Goal: Information Seeking & Learning: Learn about a topic

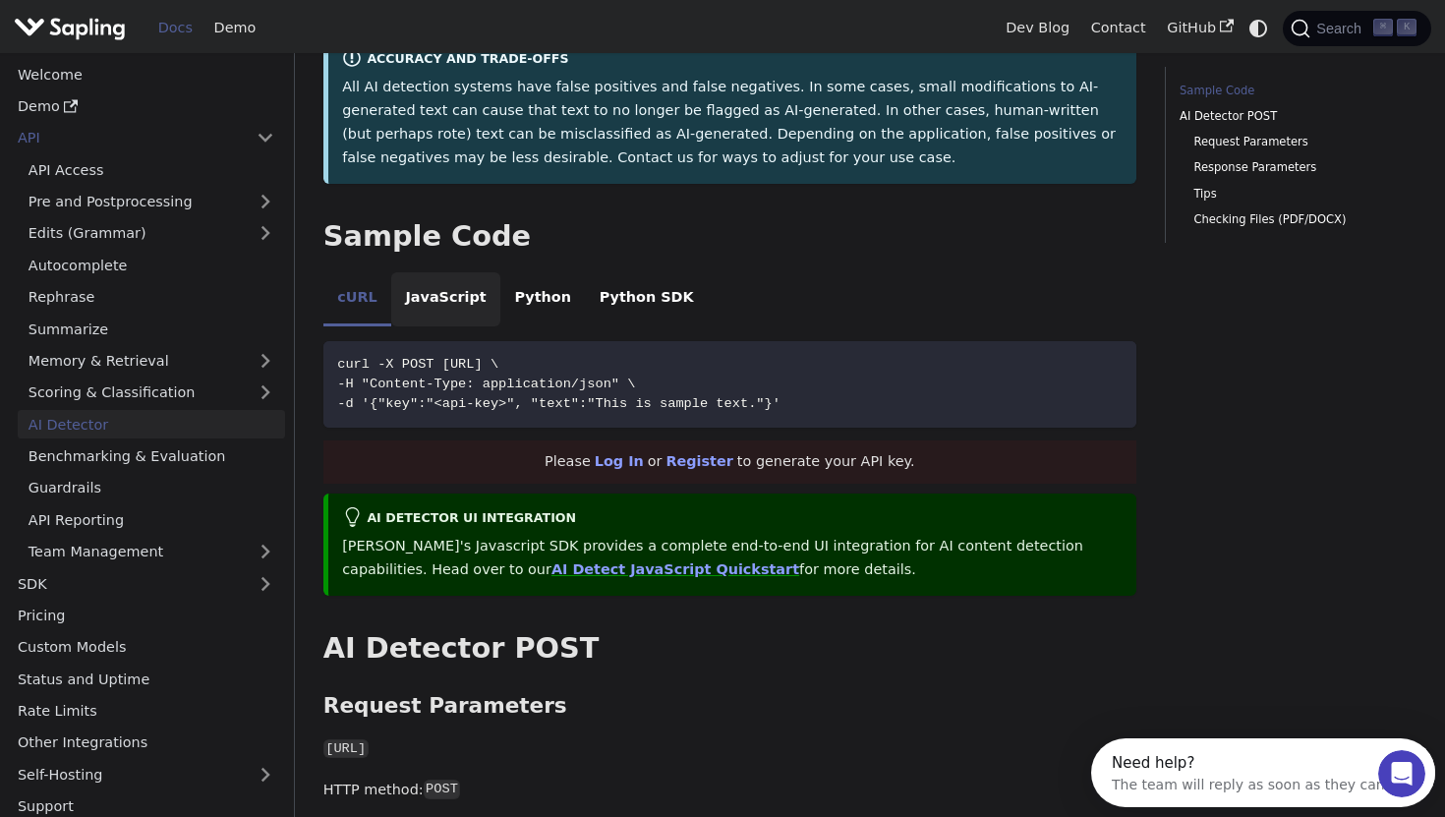
click at [434, 306] on li "JavaScript" at bounding box center [445, 299] width 109 height 55
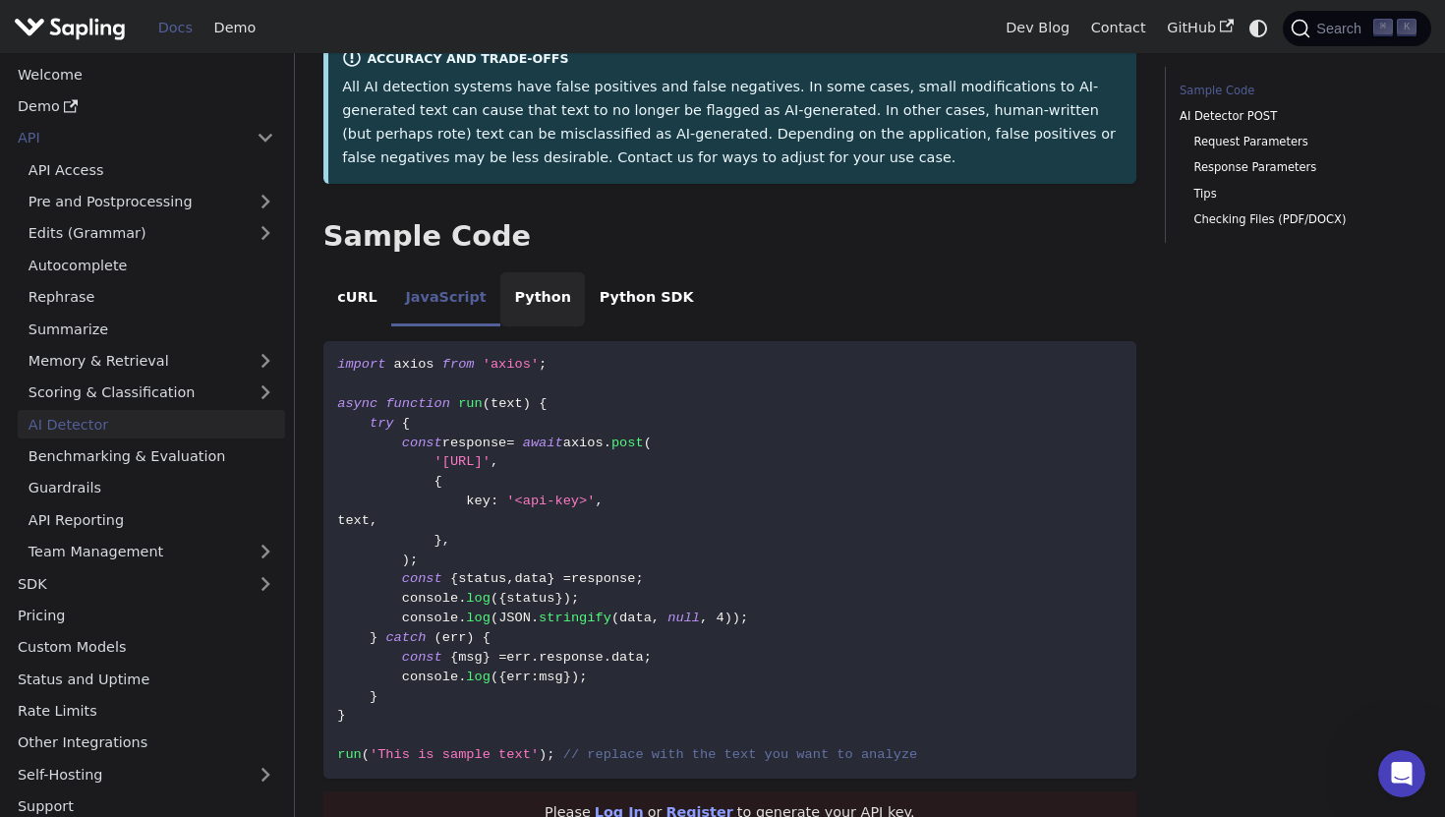
click at [517, 300] on li "Python" at bounding box center [542, 299] width 85 height 55
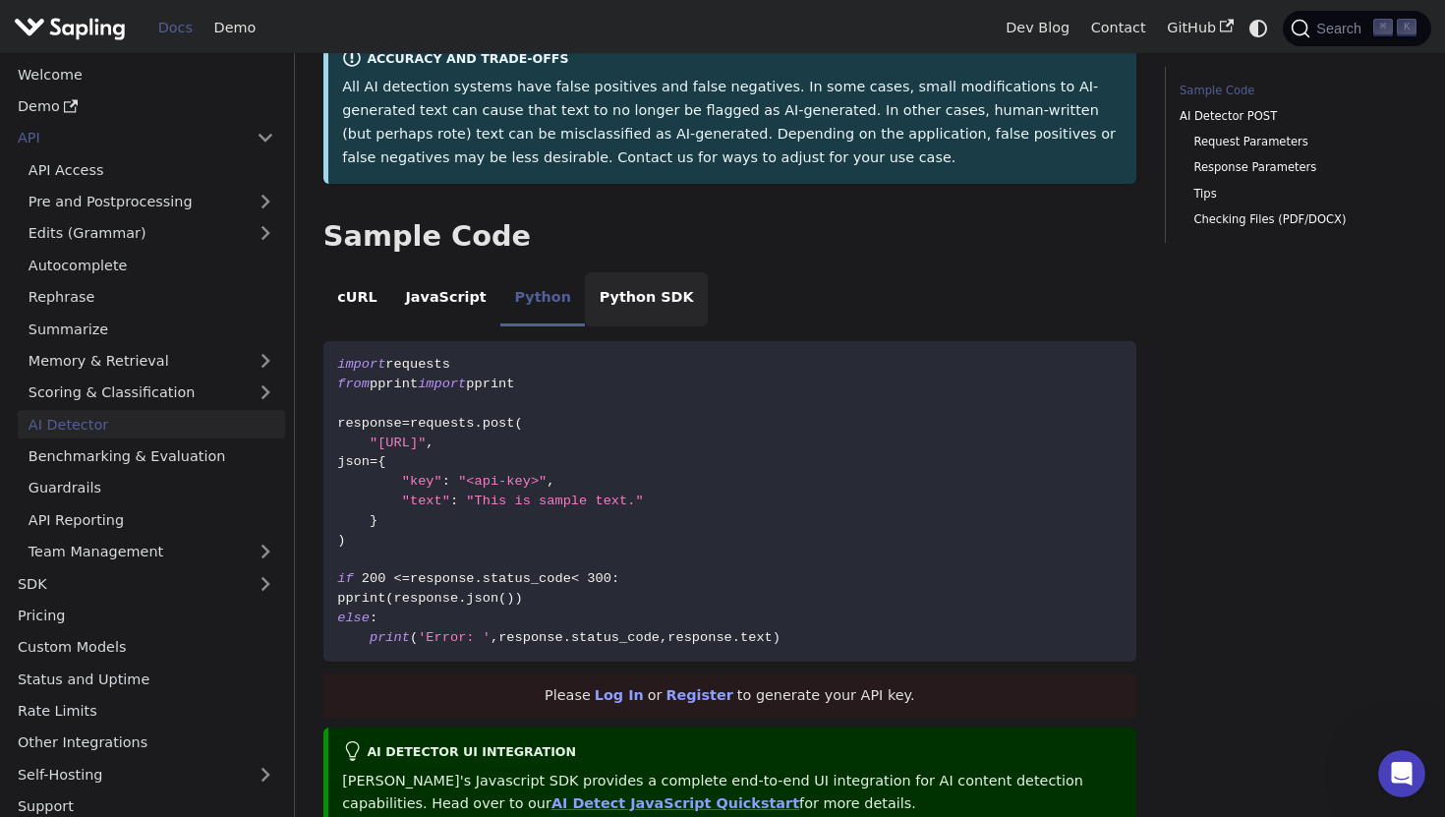
click at [619, 315] on li "Python SDK" at bounding box center [646, 299] width 123 height 55
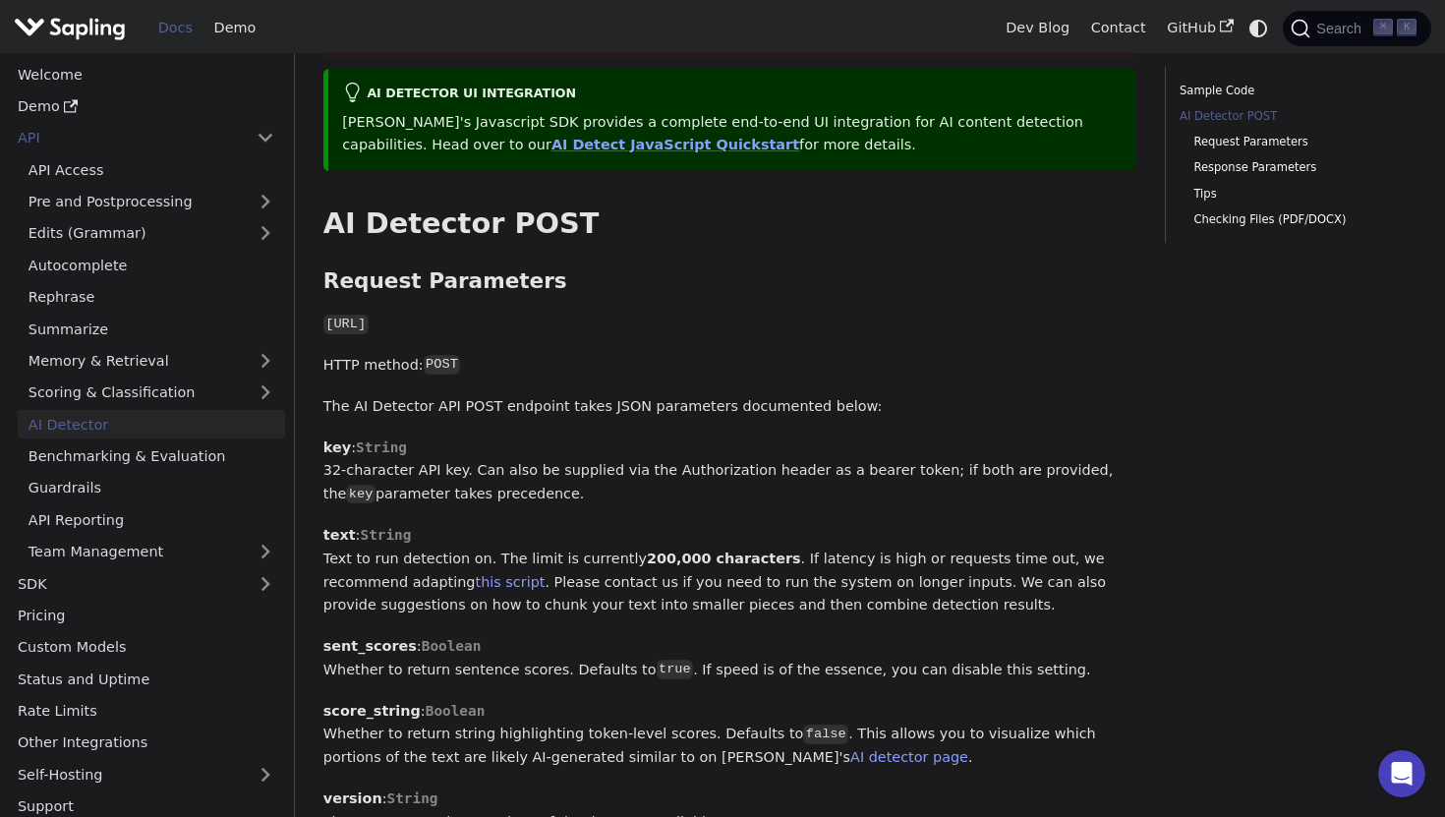
scroll to position [888, 0]
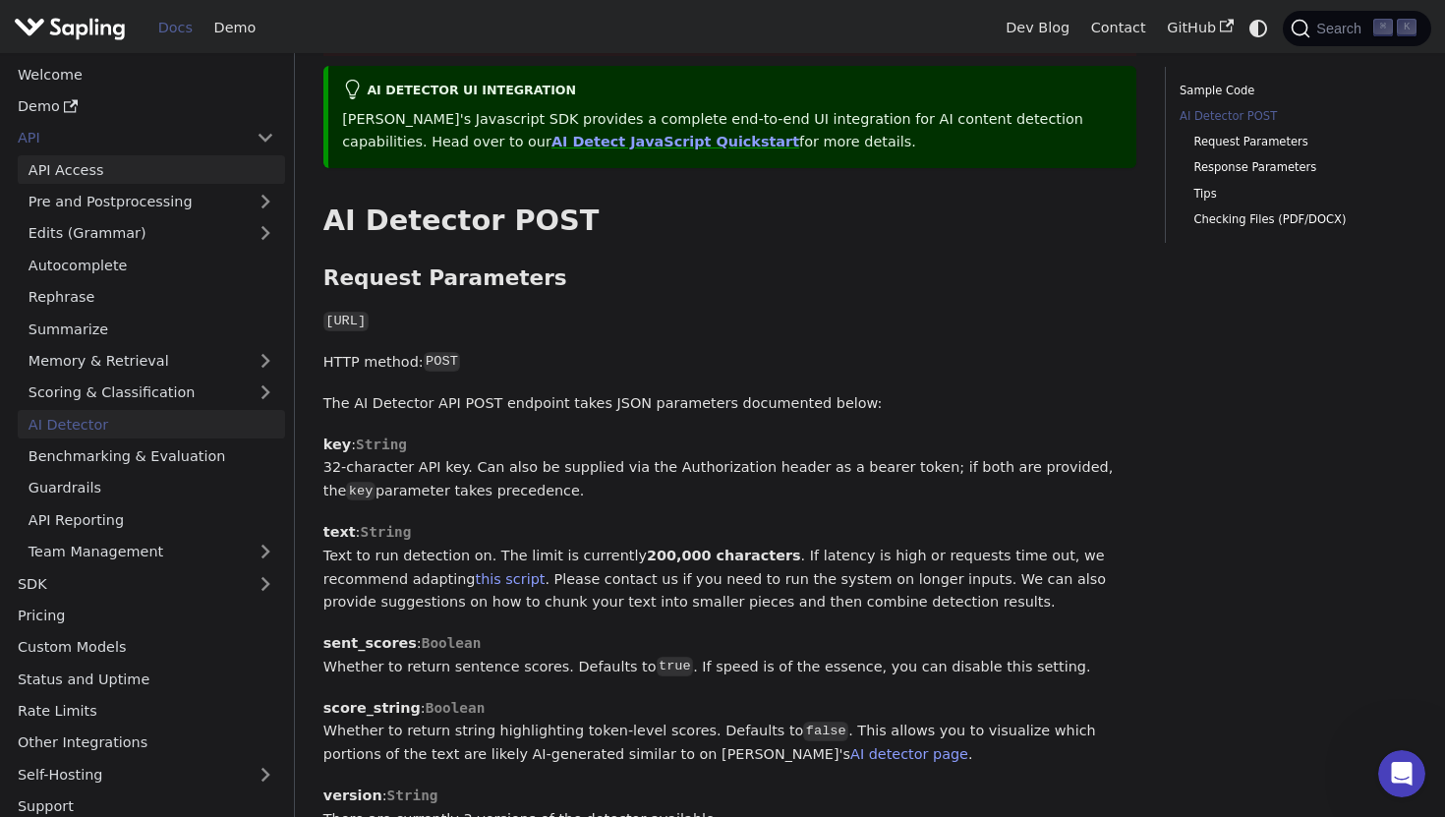
click at [108, 169] on link "API Access" at bounding box center [151, 169] width 267 height 29
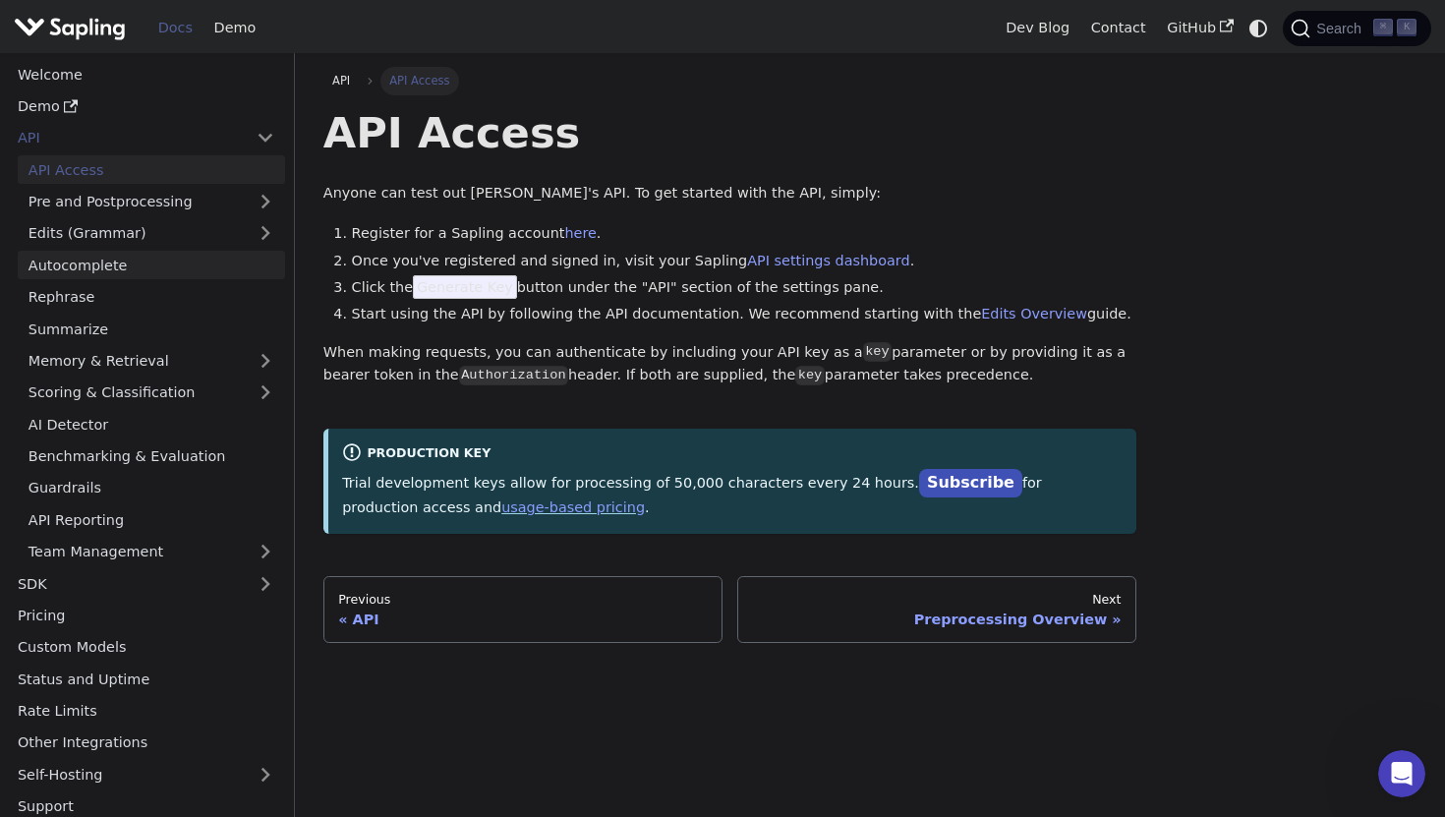
scroll to position [11, 0]
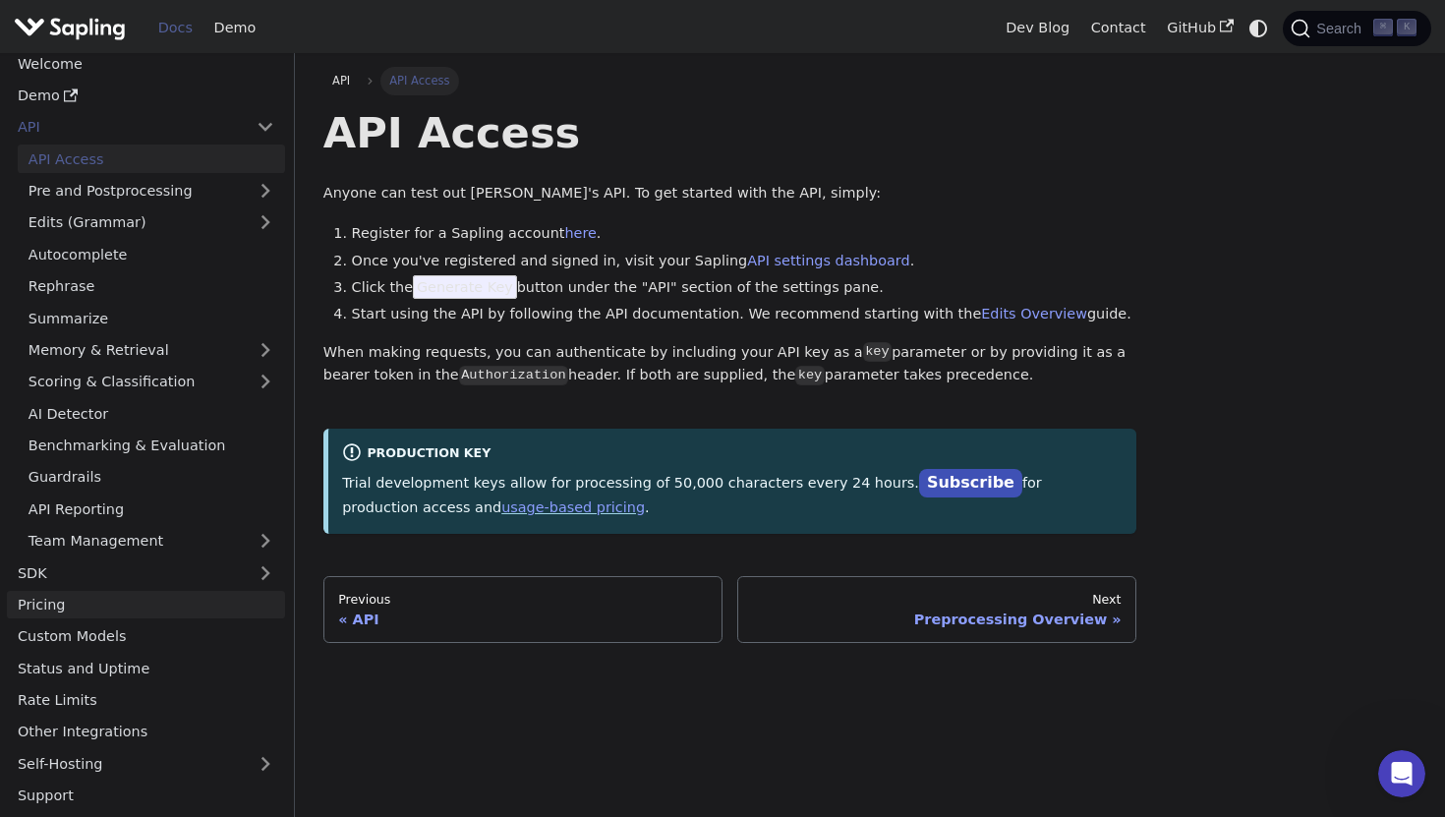
click at [64, 606] on link "Pricing" at bounding box center [146, 605] width 278 height 29
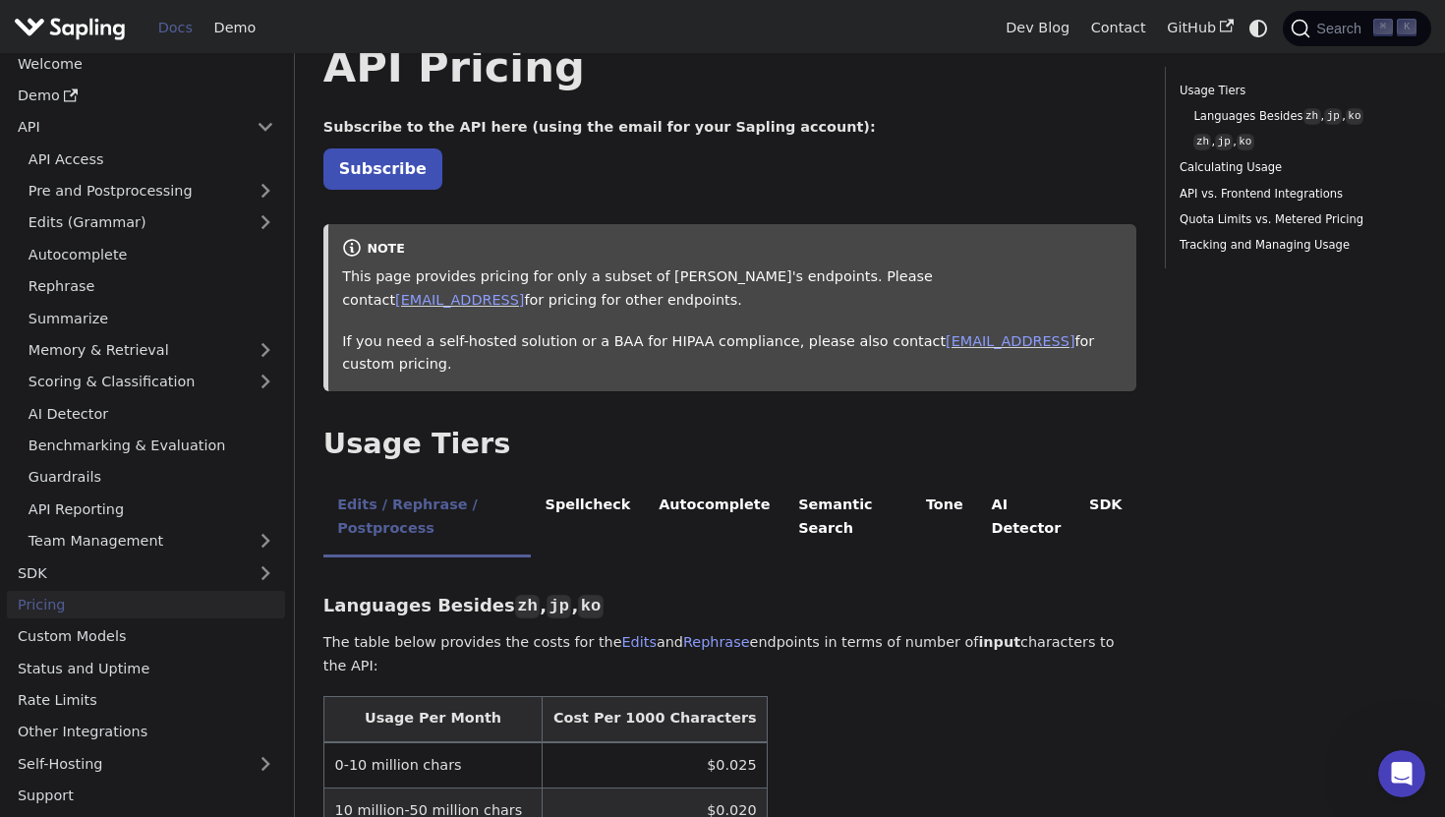
scroll to position [69, 0]
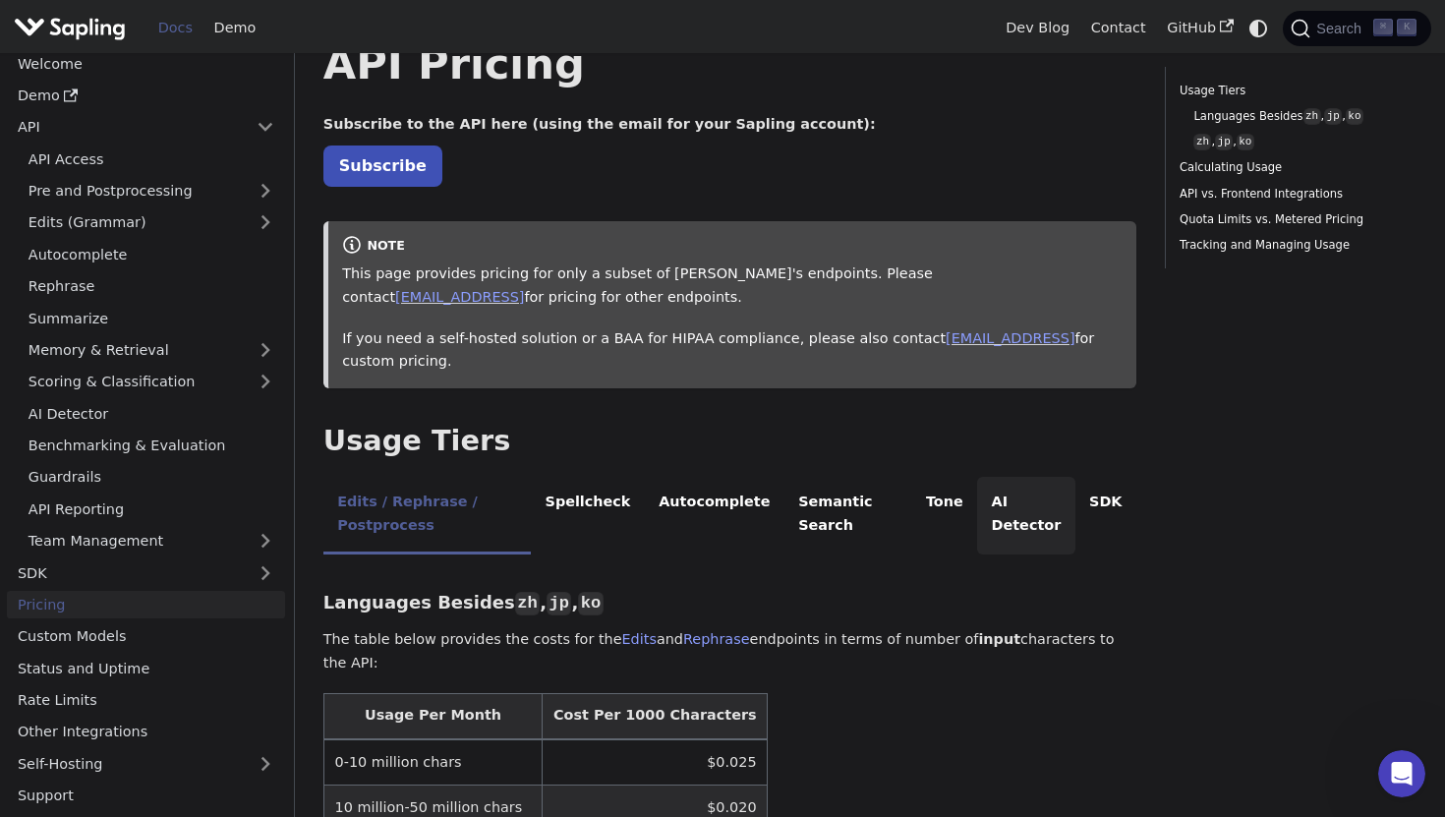
click at [1007, 507] on li "AI Detector" at bounding box center [1026, 516] width 98 height 78
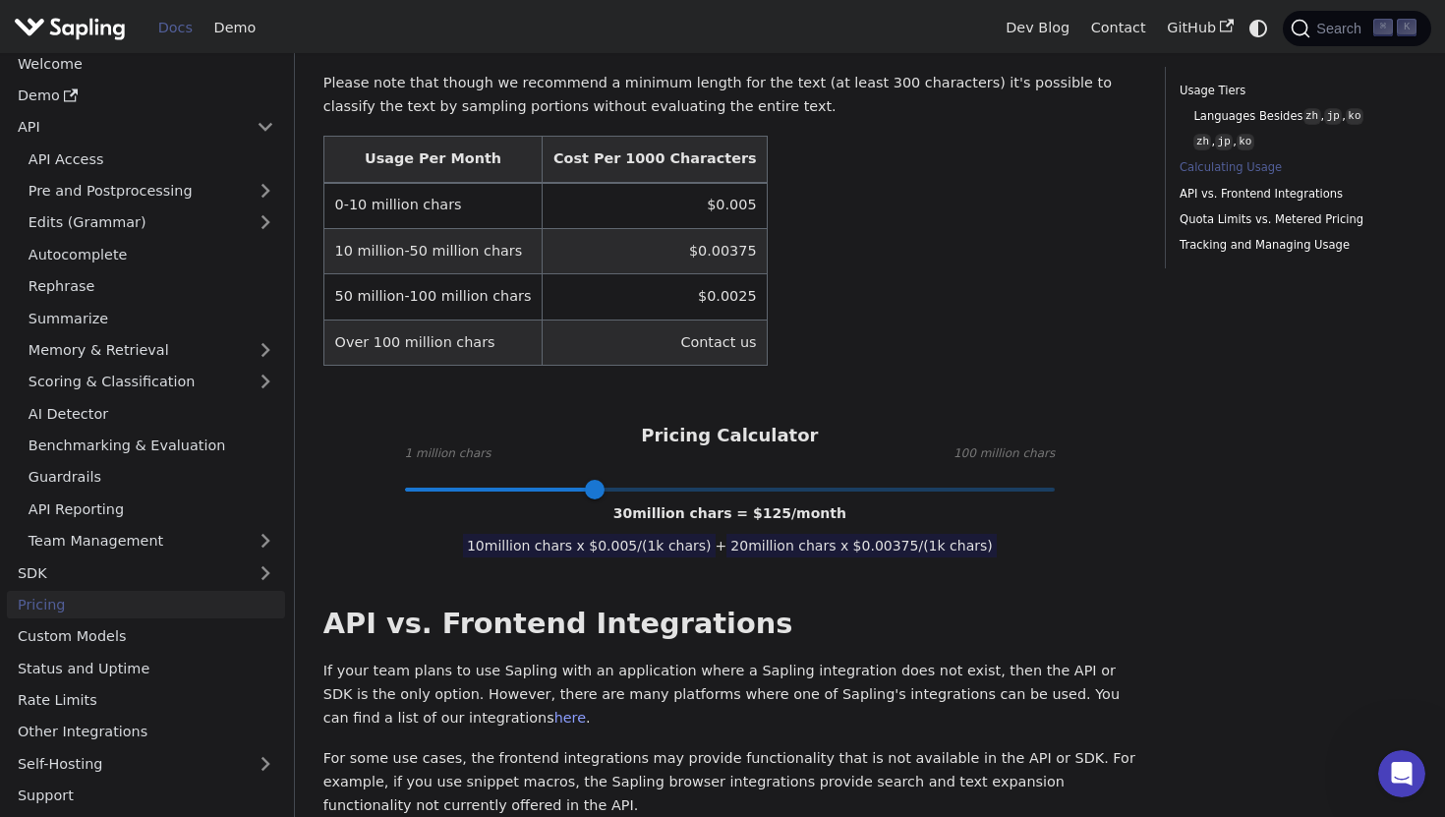
scroll to position [676, 0]
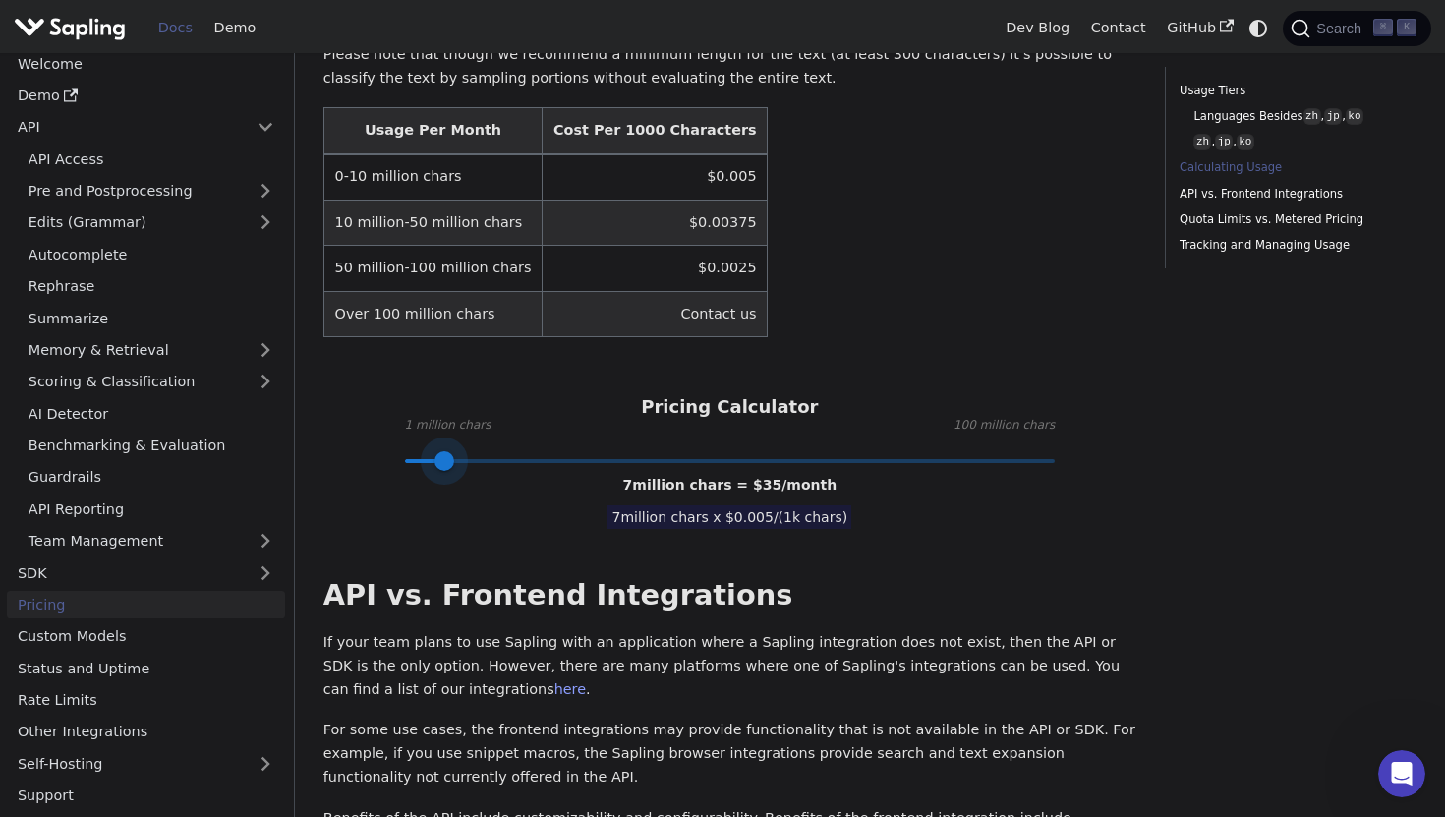
type input "18"
drag, startPoint x: 606, startPoint y: 462, endPoint x: 520, endPoint y: 421, distance: 95.0
click at [519, 423] on div "Pricing Calculator 1 million chars 100 million chars 7 million chars = $ 35 /mo…" at bounding box center [729, 428] width 813 height 64
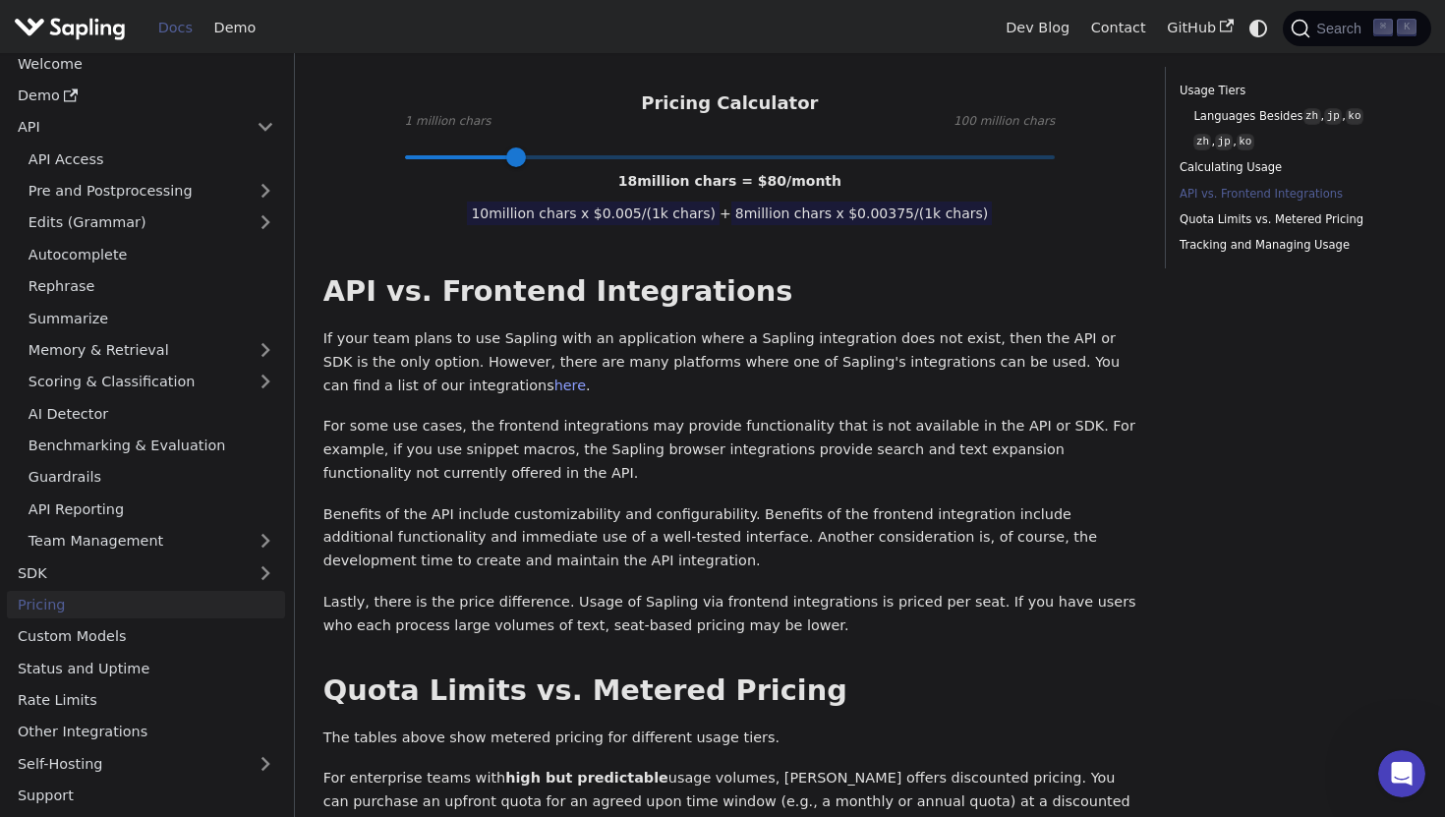
scroll to position [1015, 0]
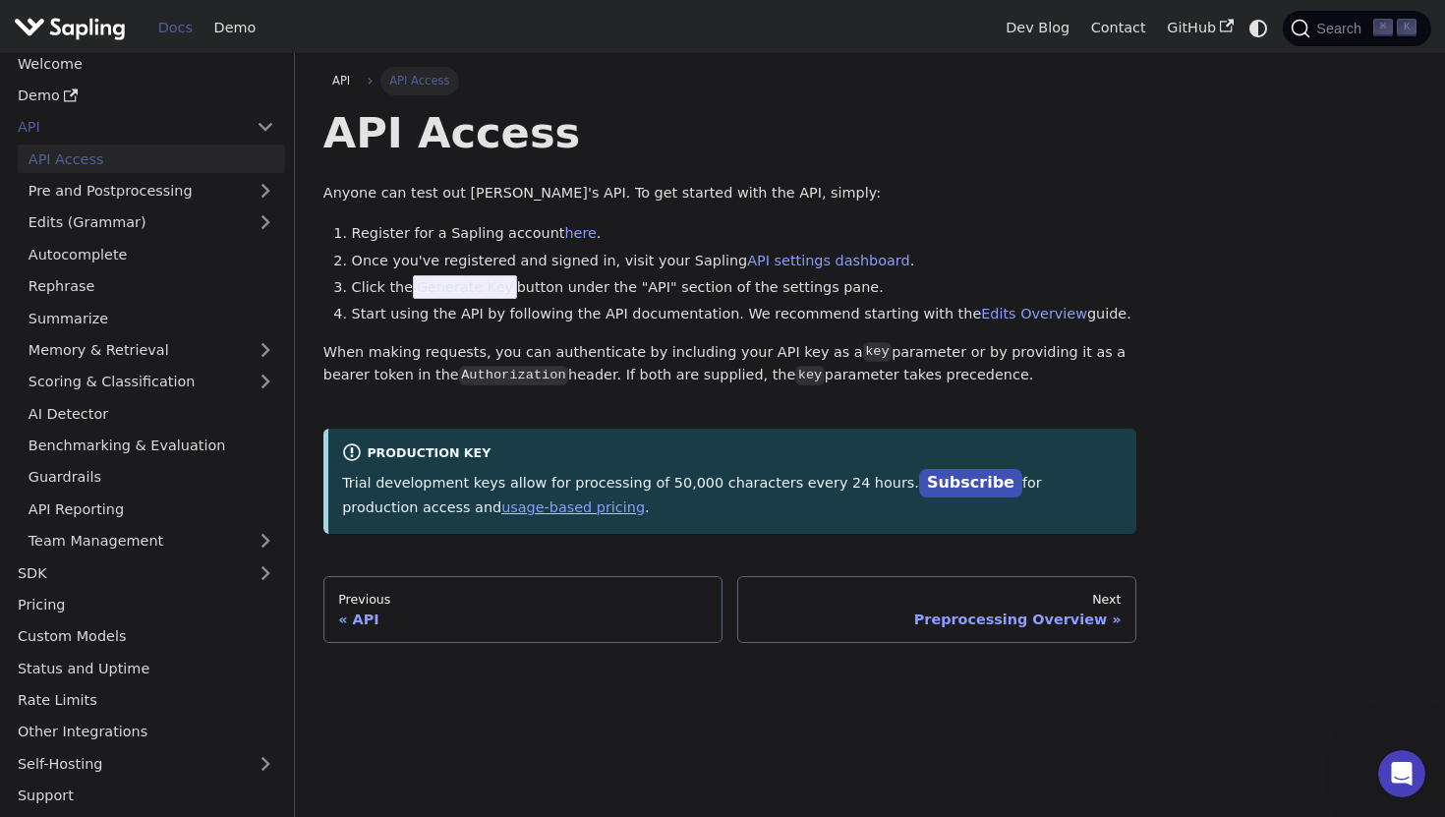
scroll to position [888, 0]
